Goal: Understand process/instructions: Learn how to perform a task or action

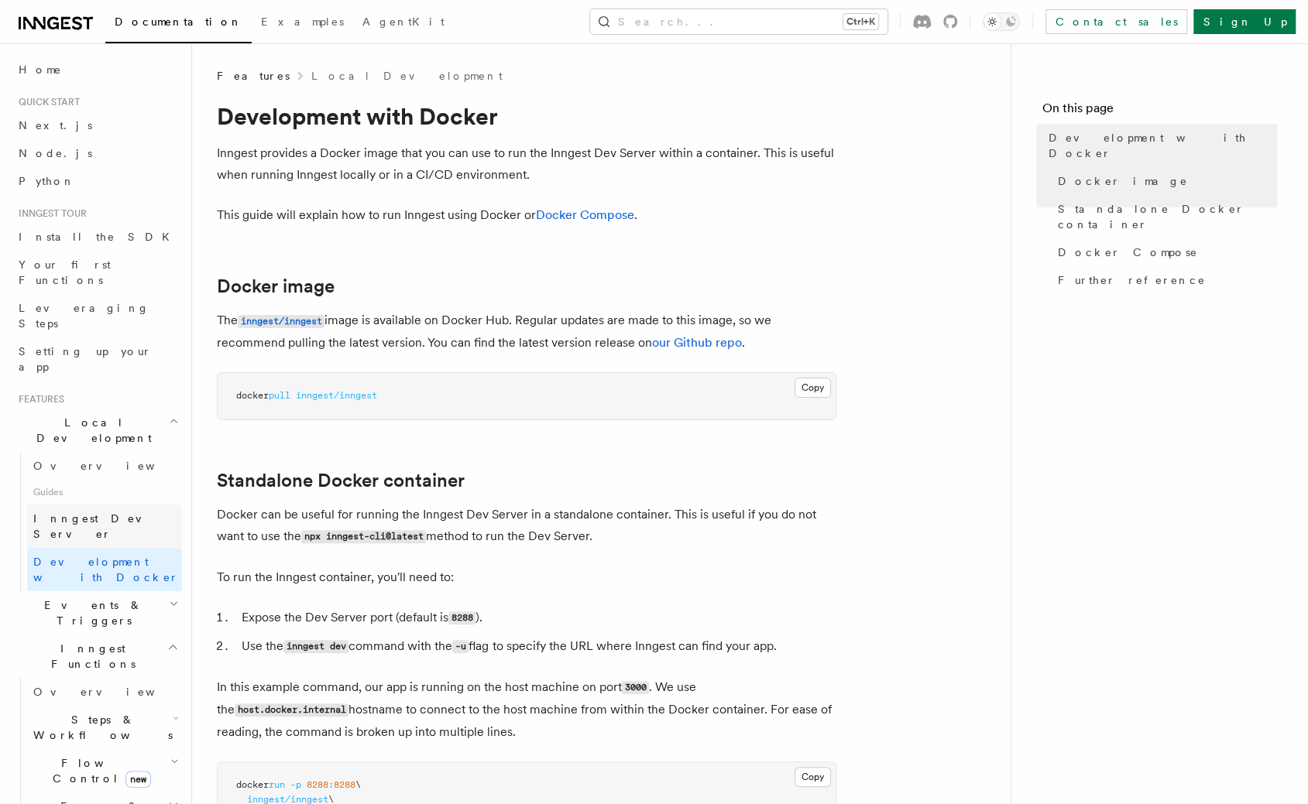
click at [78, 513] on span "Inngest Dev Server" at bounding box center [99, 527] width 132 height 28
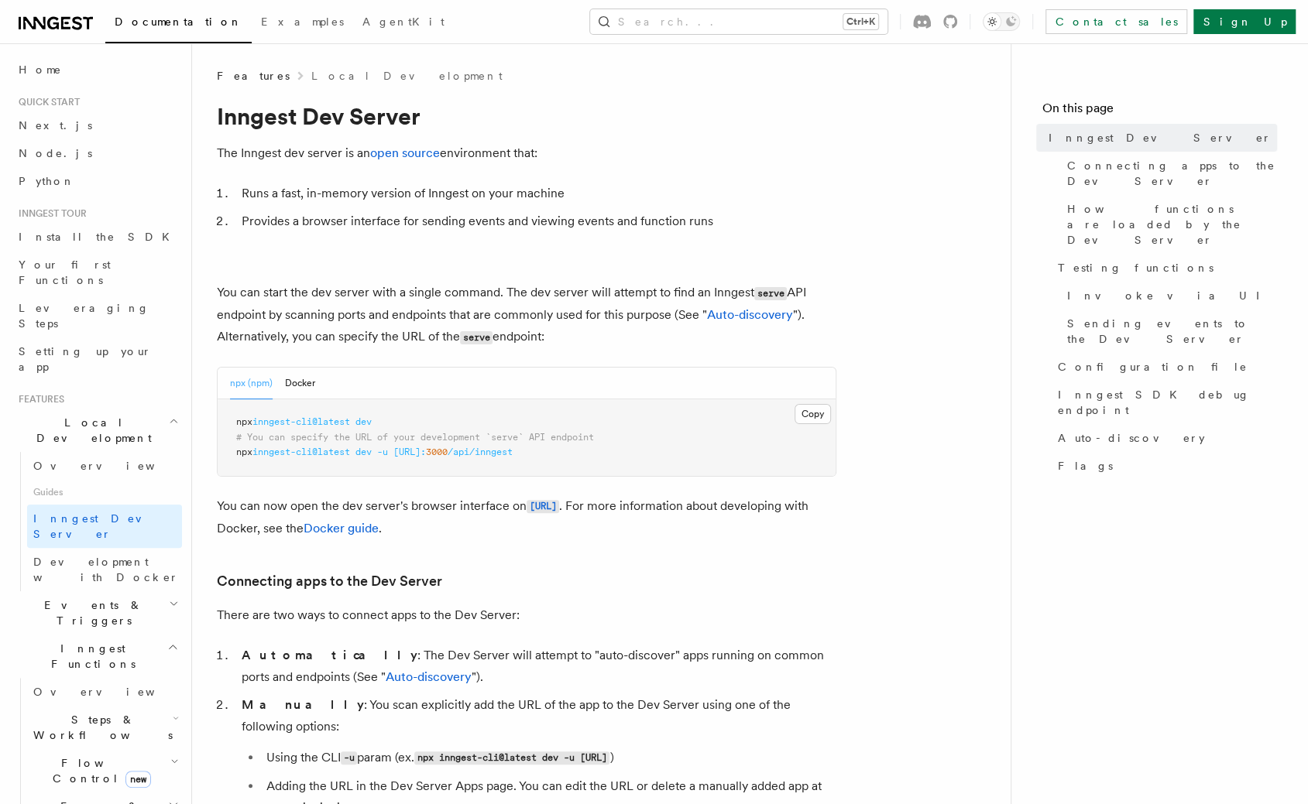
scroll to position [232, 0]
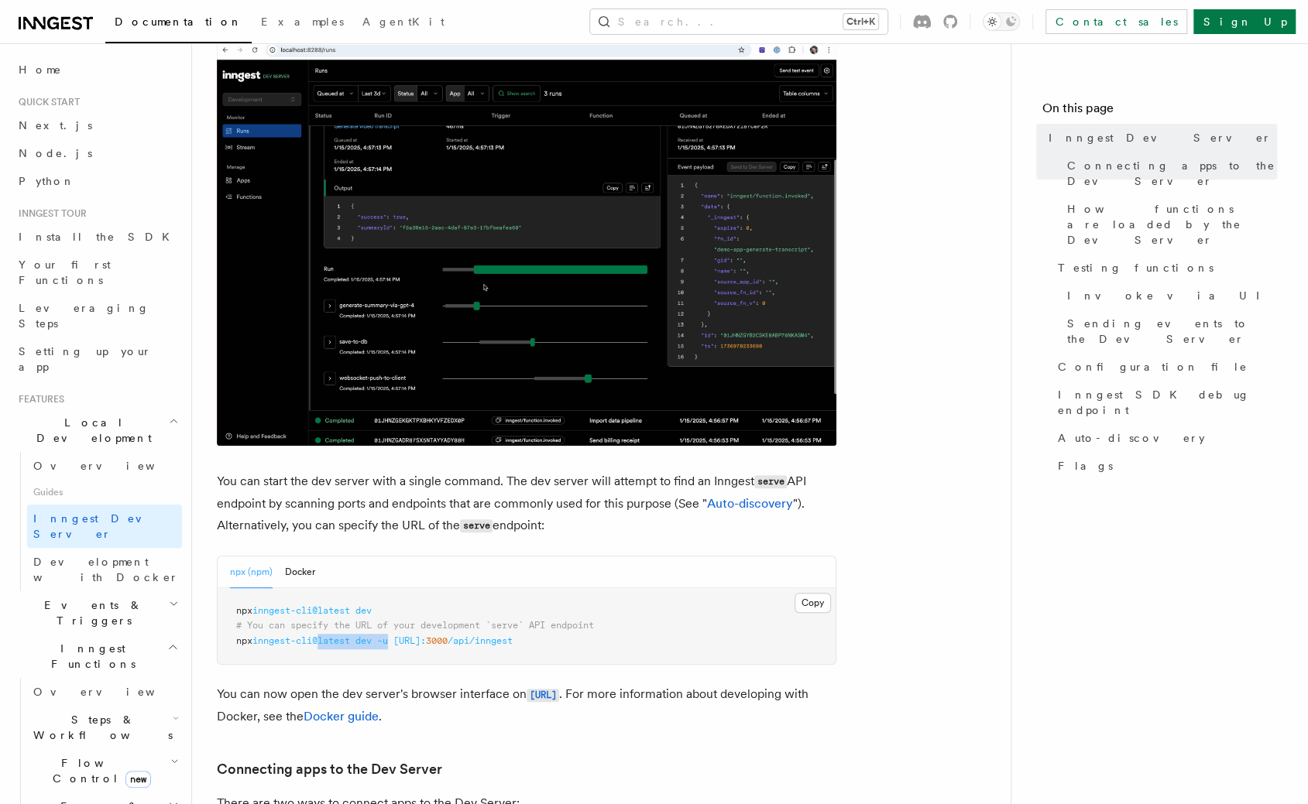
drag, startPoint x: 400, startPoint y: 642, endPoint x: 324, endPoint y: 647, distance: 76.0
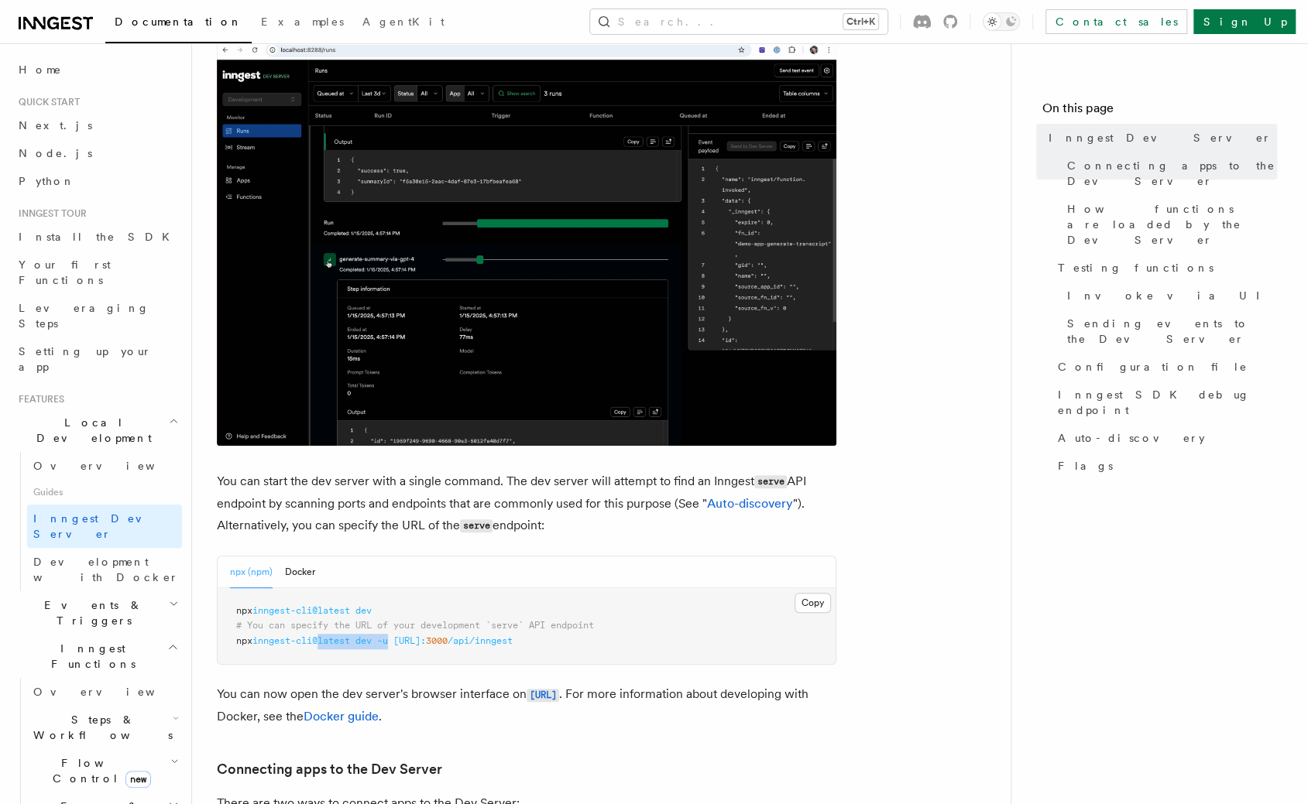
click at [324, 647] on pre "npx inngest-cli@latest dev # You can specify the URL of your development `serve…" at bounding box center [527, 626] width 618 height 77
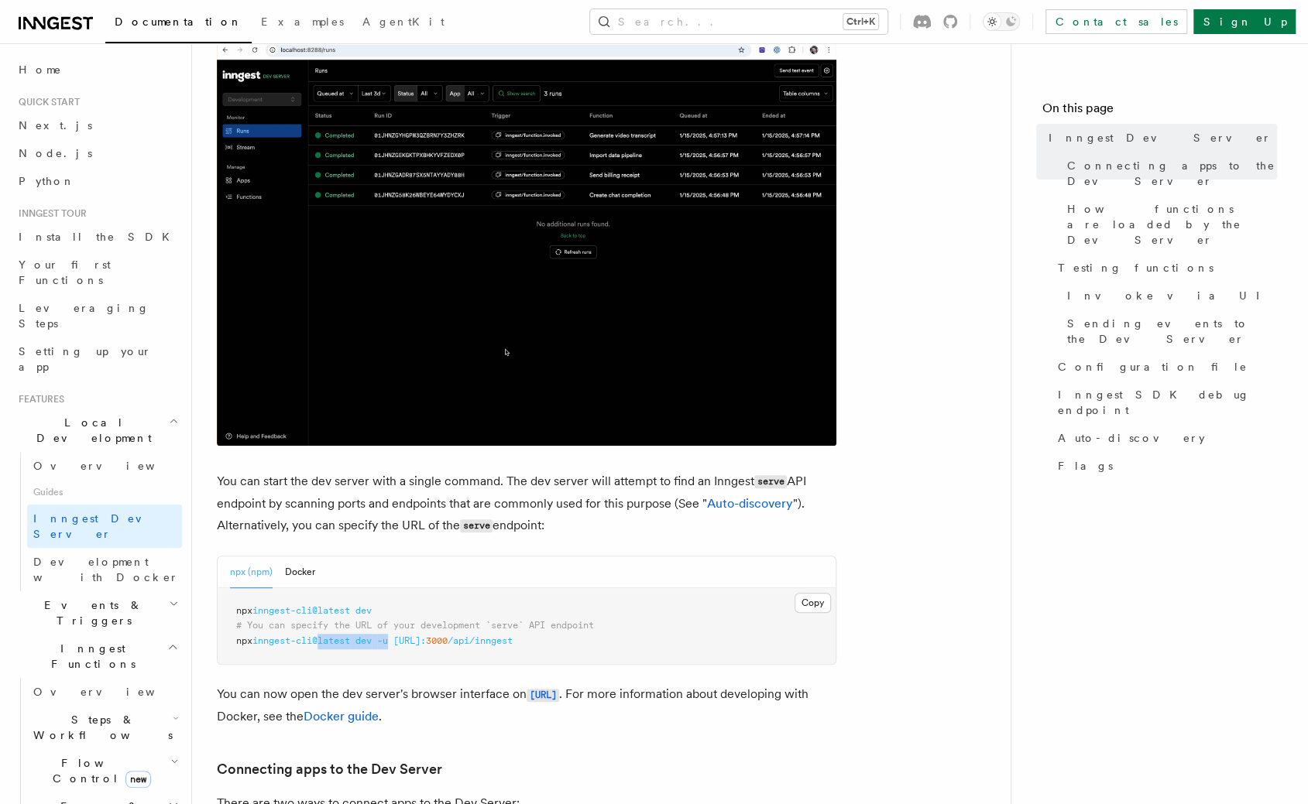
click at [430, 647] on pre "npx inngest-cli@latest dev # You can specify the URL of your development `serve…" at bounding box center [527, 626] width 618 height 77
drag, startPoint x: 402, startPoint y: 643, endPoint x: 497, endPoint y: 643, distance: 95.2
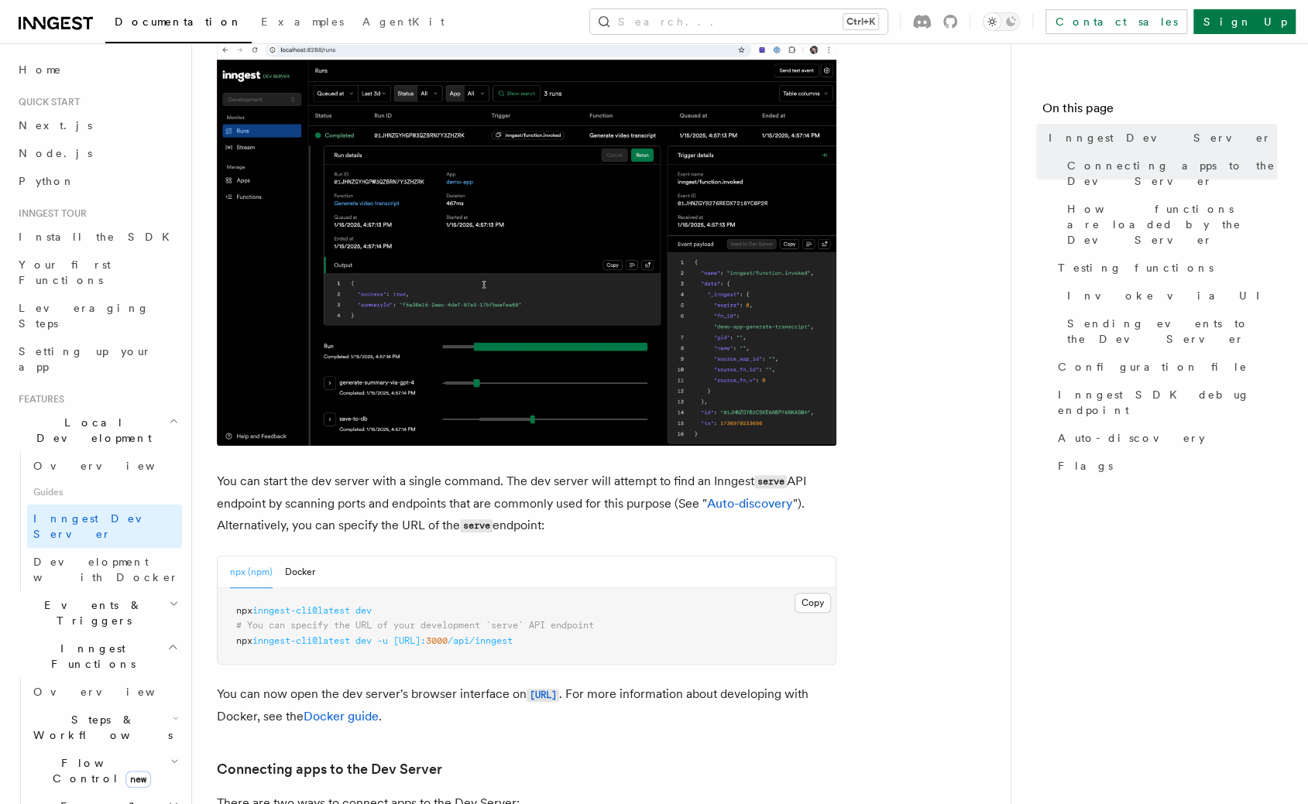
click at [497, 643] on span "npx inngest-cli@latest dev -u [URL]: 3000 /api/inngest" at bounding box center [374, 641] width 276 height 11
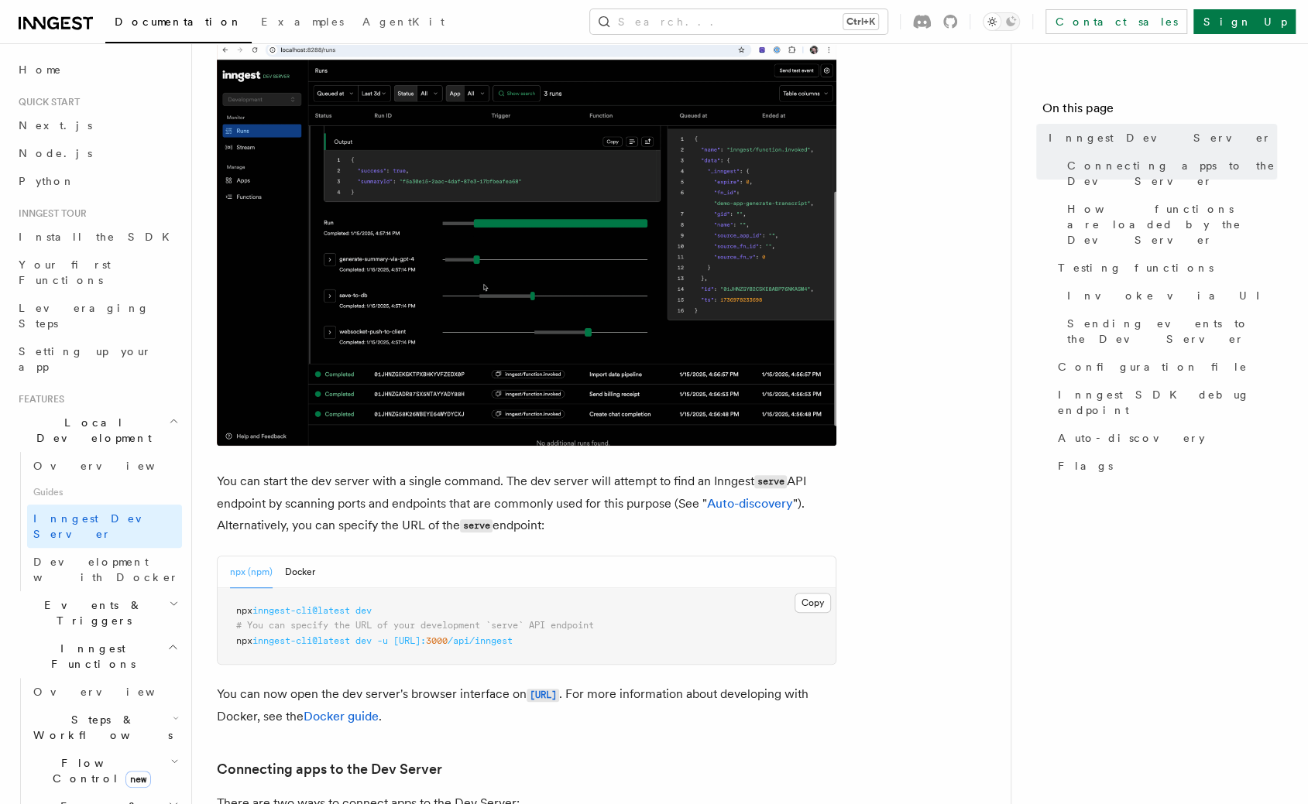
copy span "[URL]:"
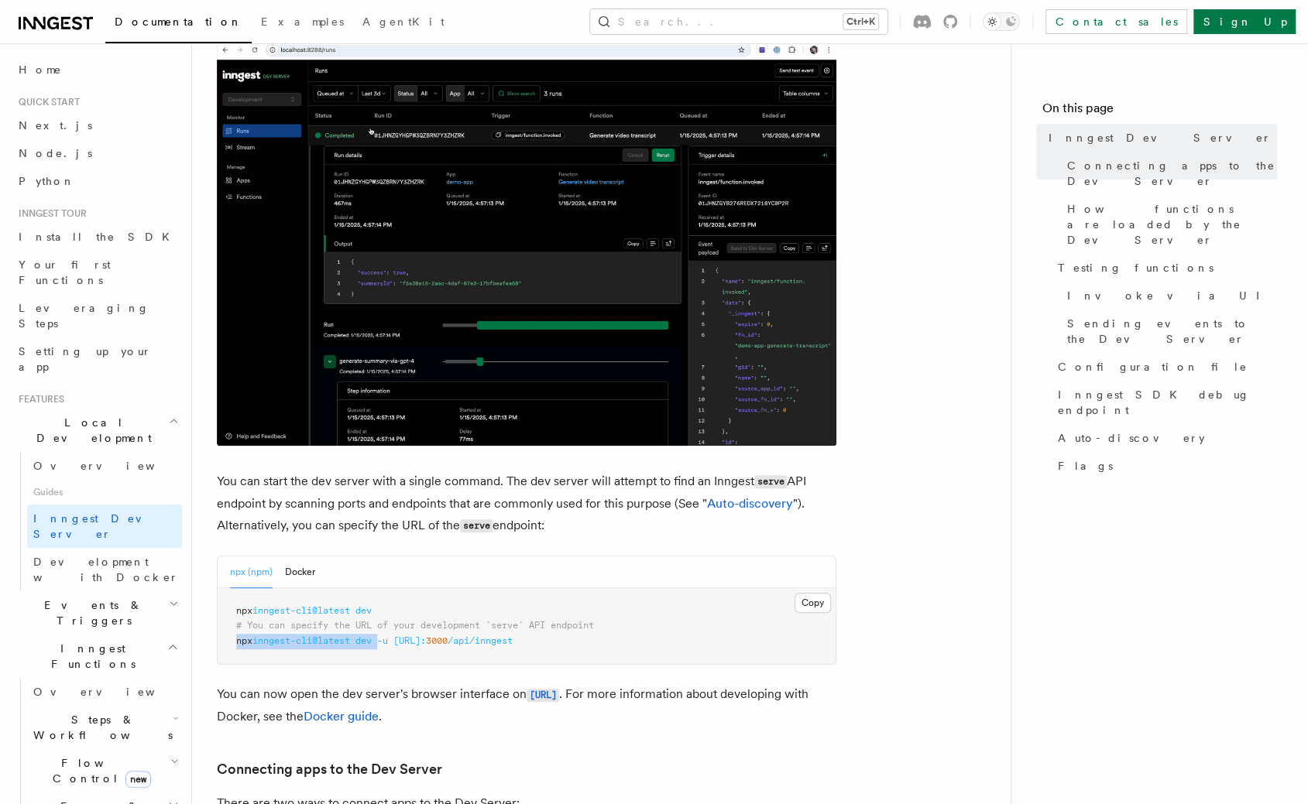
drag, startPoint x: 384, startPoint y: 644, endPoint x: 233, endPoint y: 649, distance: 151.1
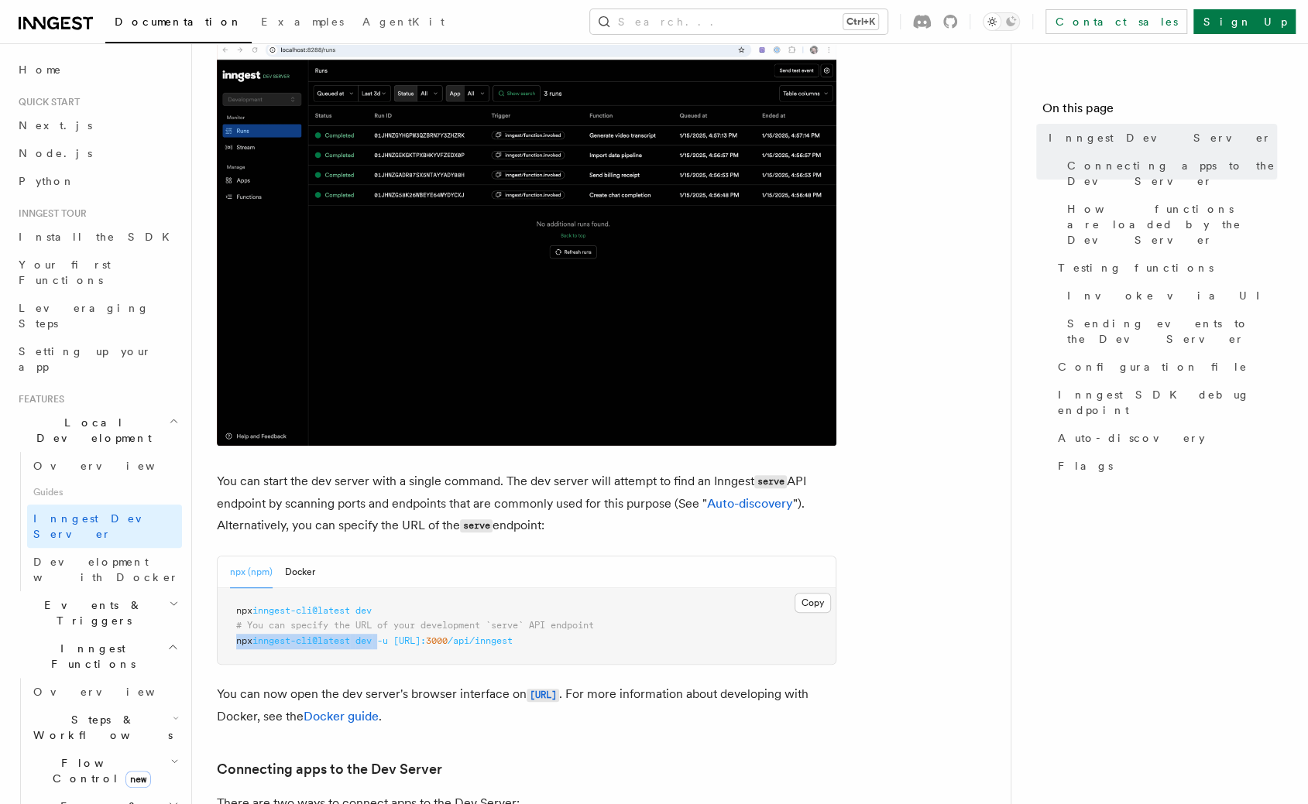
click at [233, 649] on pre "npx inngest-cli@latest dev # You can specify the URL of your development `serve…" at bounding box center [527, 626] width 618 height 77
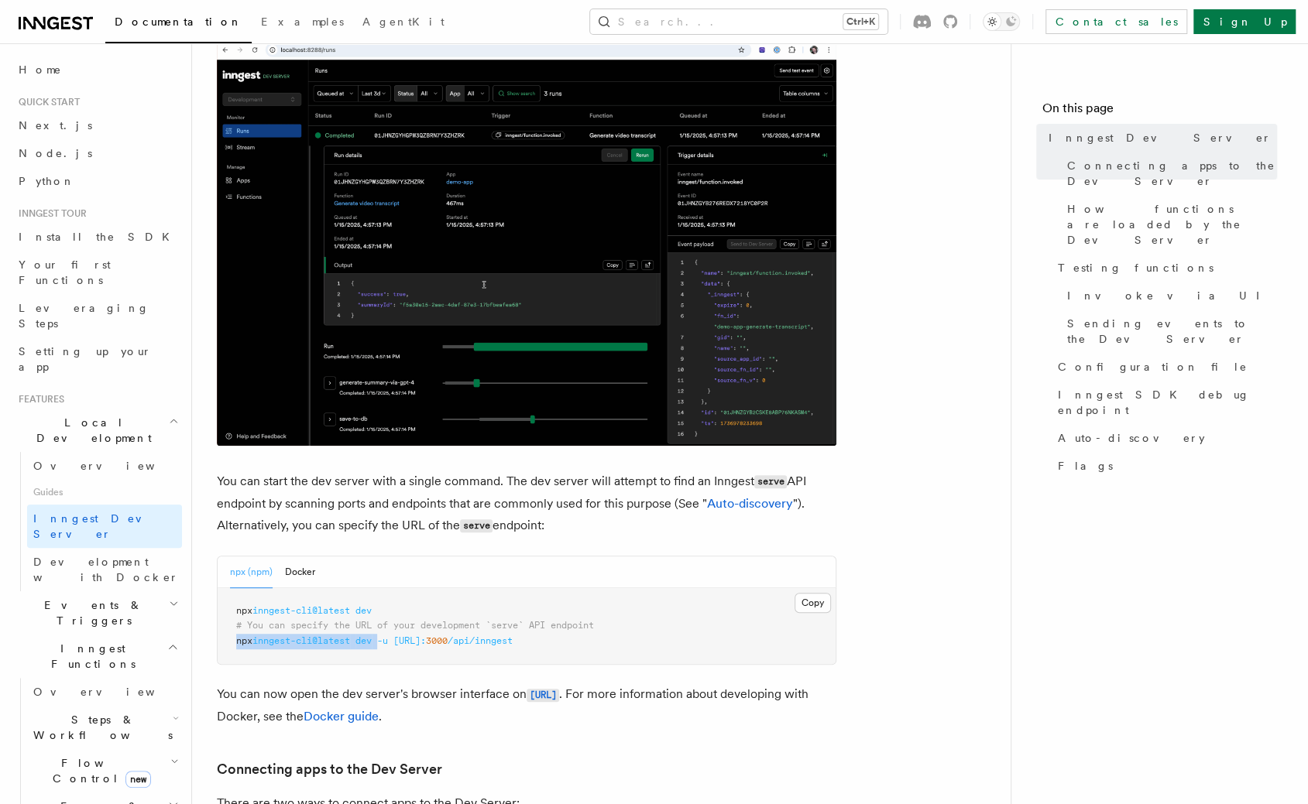
copy span "npx inngest-cli@latest dev"
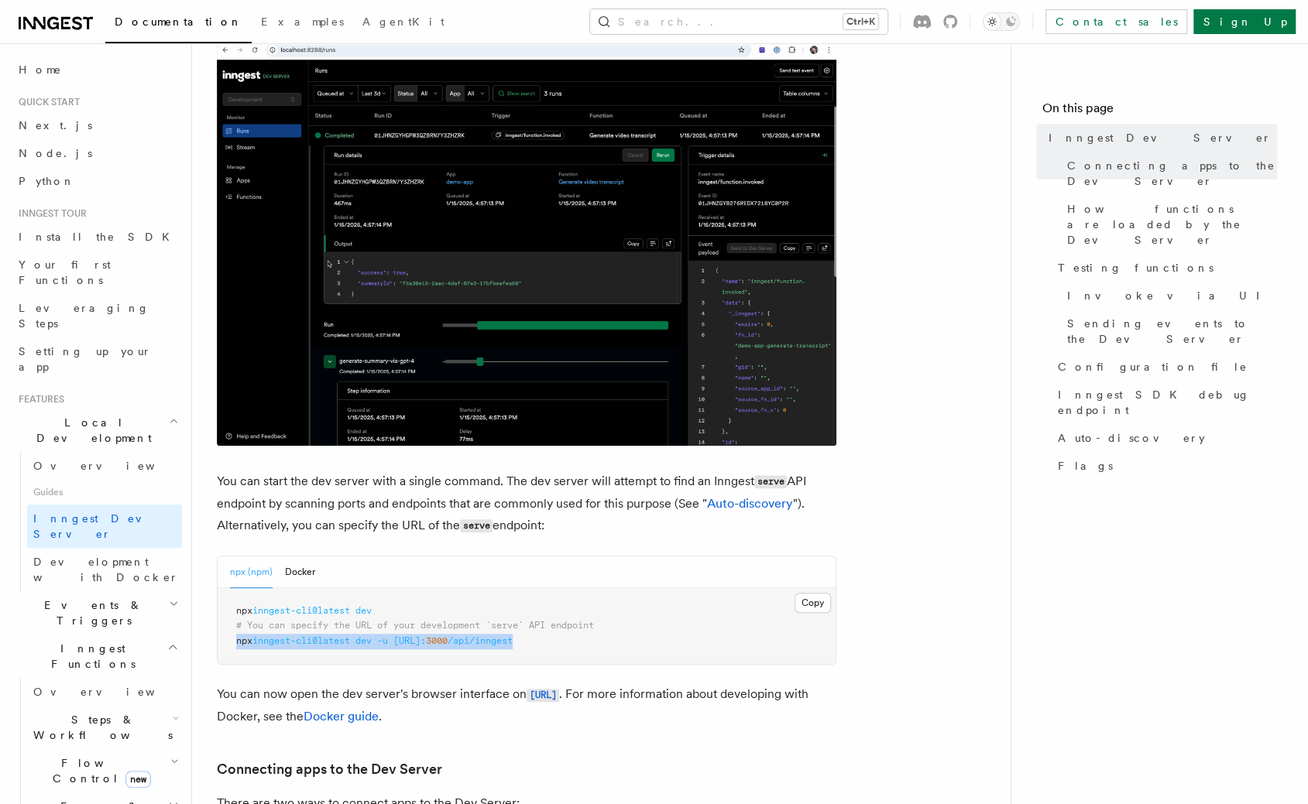
drag, startPoint x: 587, startPoint y: 646, endPoint x: 228, endPoint y: 650, distance: 359.3
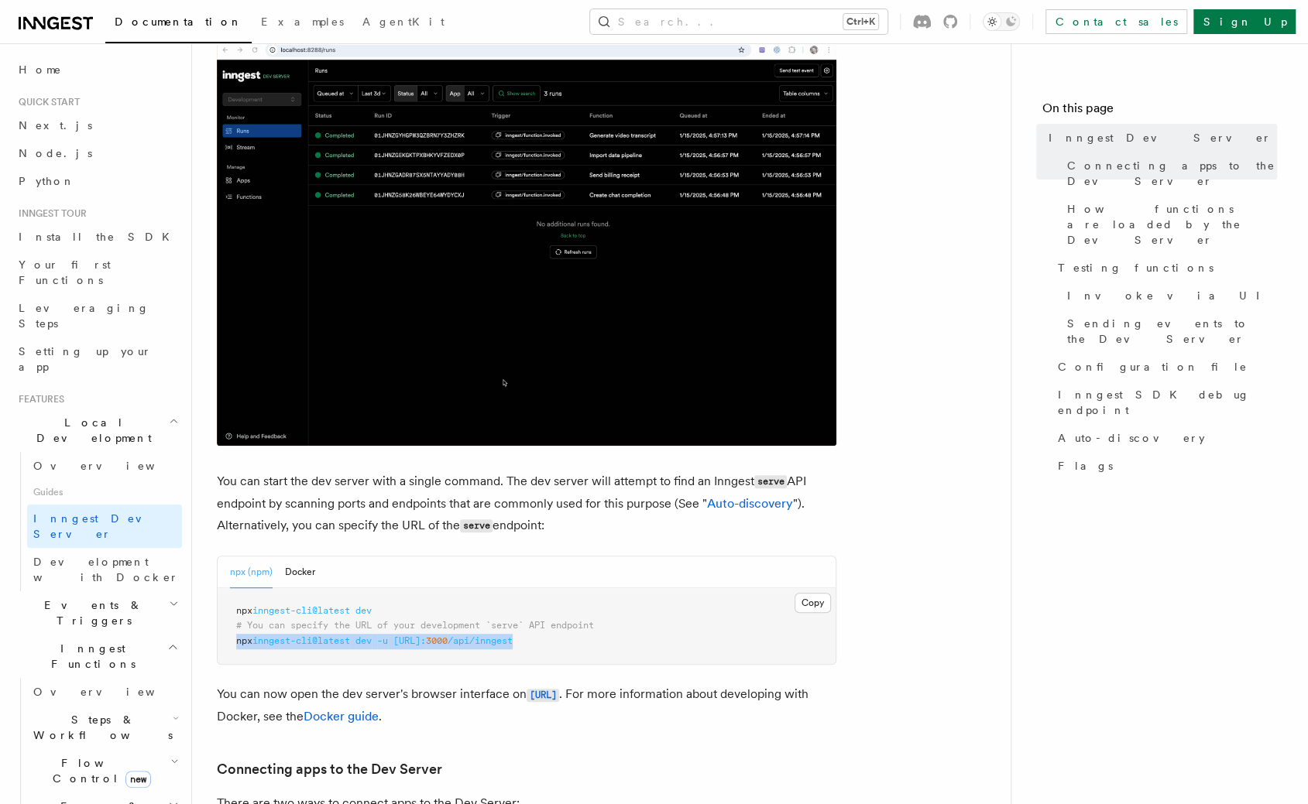
click at [228, 650] on pre "npx inngest-cli@latest dev # You can specify the URL of your development `serve…" at bounding box center [527, 626] width 618 height 77
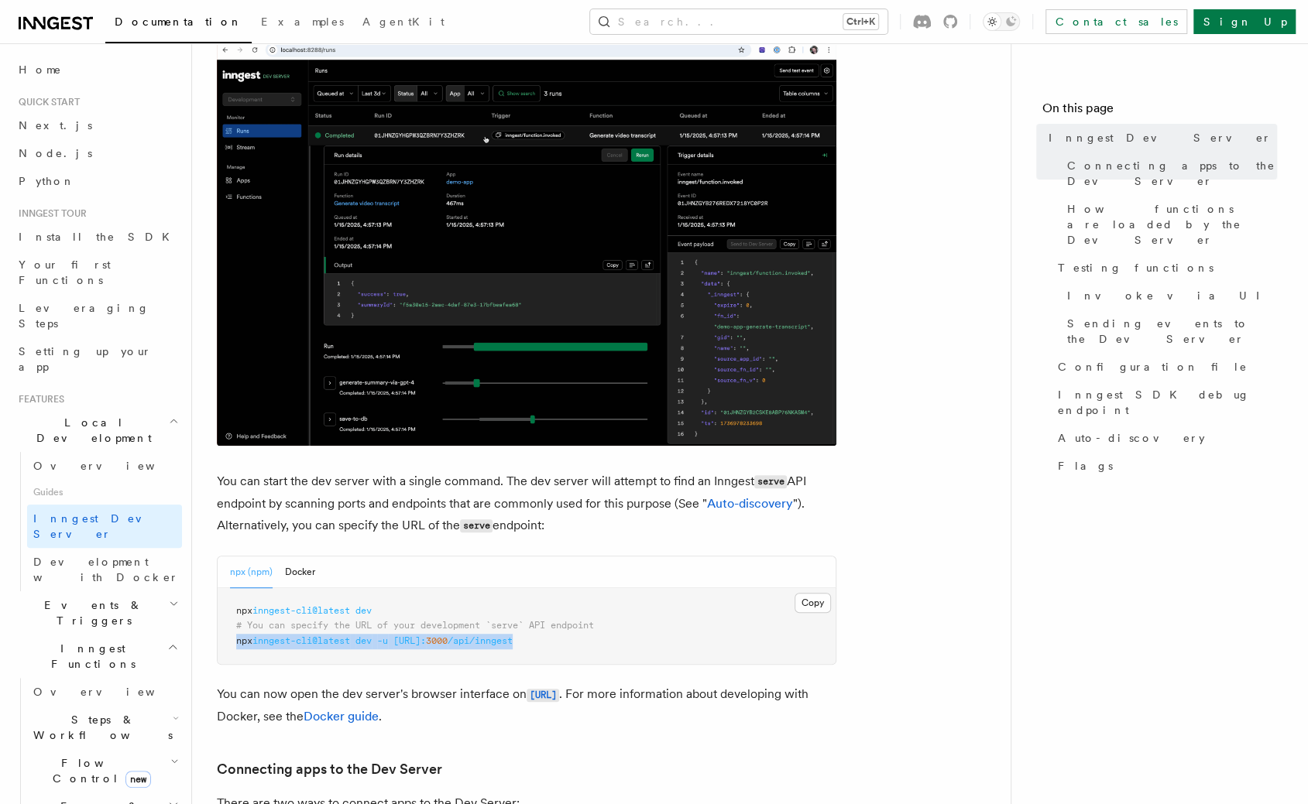
copy span "npx inngest-cli@latest dev -u [URL]: 3000 /api/inngest"
